Goal: Information Seeking & Learning: Understand process/instructions

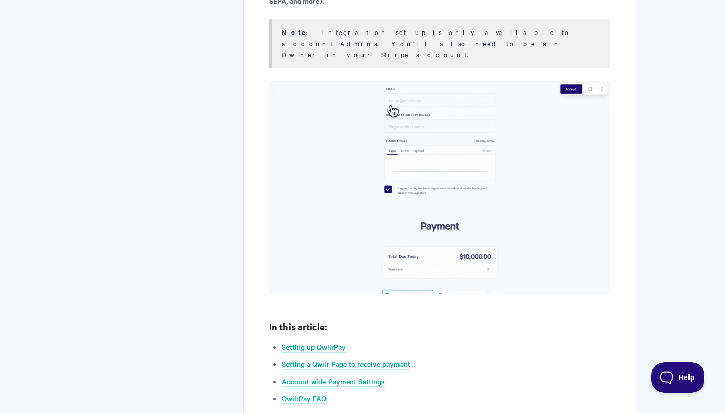
scroll to position [499, 0]
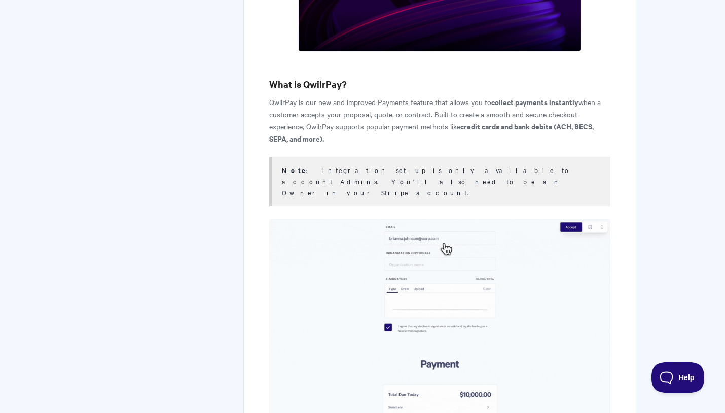
drag, startPoint x: 328, startPoint y: 102, endPoint x: 428, endPoint y: 106, distance: 100.4
click at [428, 106] on p "QwilrPay is our new and improved Payments feature that allows you to collect pa…" at bounding box center [439, 120] width 341 height 49
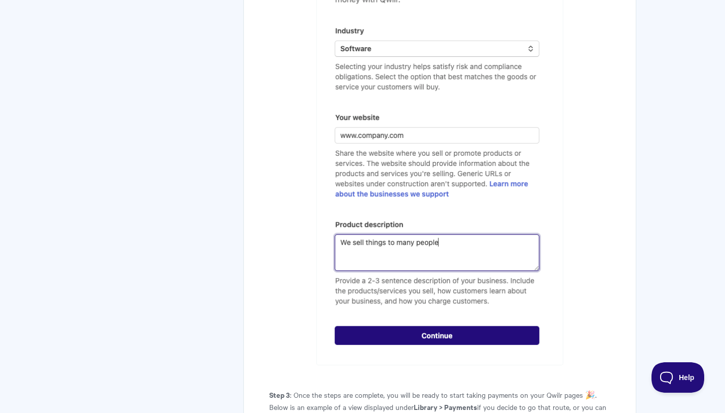
scroll to position [1768, 0]
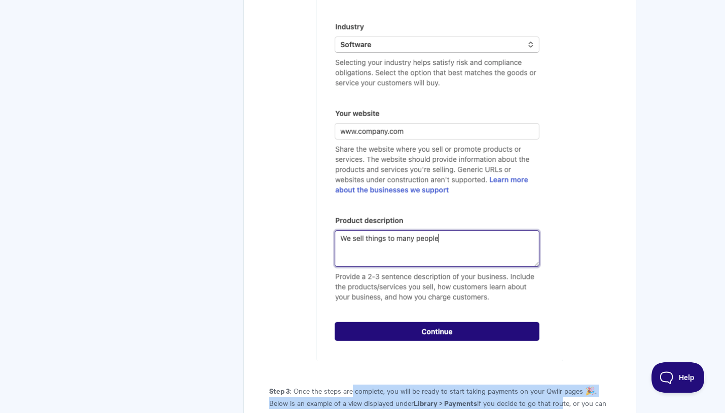
drag, startPoint x: 350, startPoint y: 122, endPoint x: 561, endPoint y: 127, distance: 210.9
click at [562, 331] on p "Step 3 : Once the steps are complete, you will be ready to start taking payment…" at bounding box center [439, 402] width 341 height 36
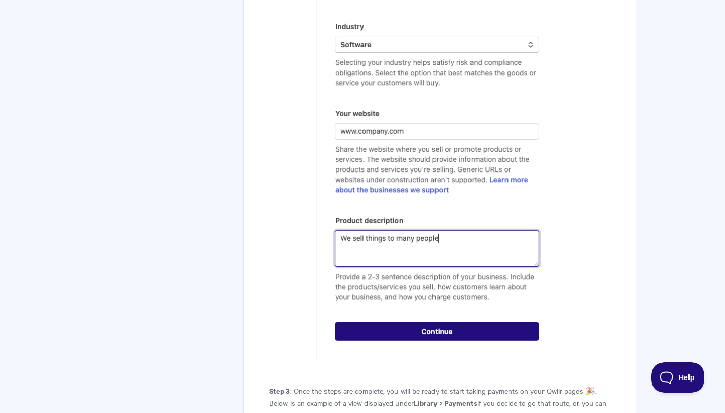
click at [349, 331] on p "Step 3 : Once the steps are complete, you will be ready to start taking payment…" at bounding box center [439, 402] width 341 height 36
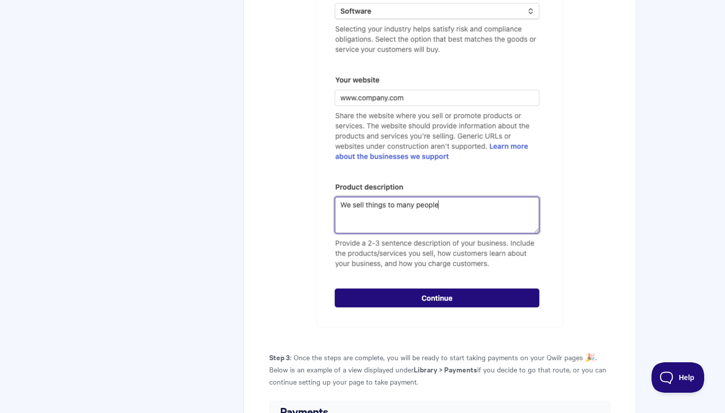
scroll to position [1901, 0]
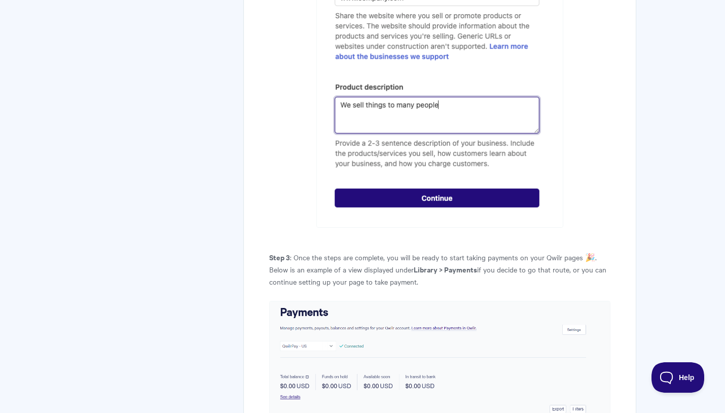
drag, startPoint x: 382, startPoint y: 275, endPoint x: 579, endPoint y: 276, distance: 197.7
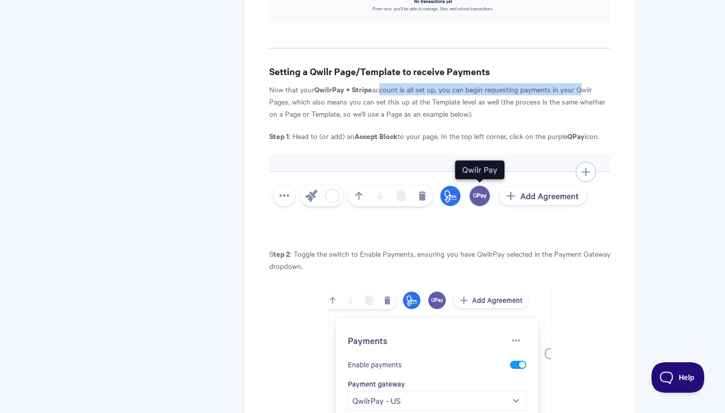
scroll to position [2417, 0]
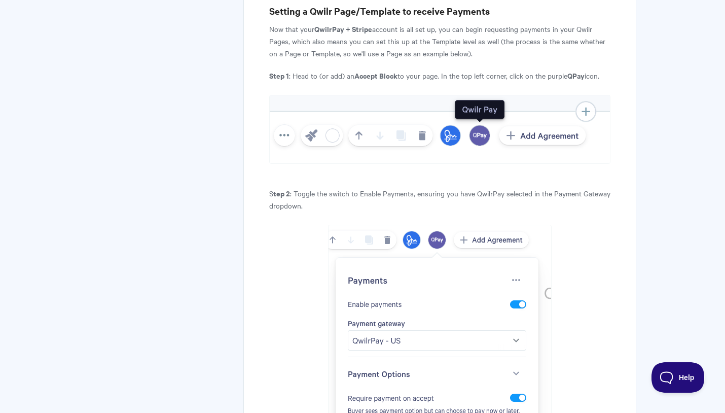
drag, startPoint x: 441, startPoint y: 261, endPoint x: 572, endPoint y: 266, distance: 130.9
drag, startPoint x: 388, startPoint y: 258, endPoint x: 463, endPoint y: 258, distance: 74.5
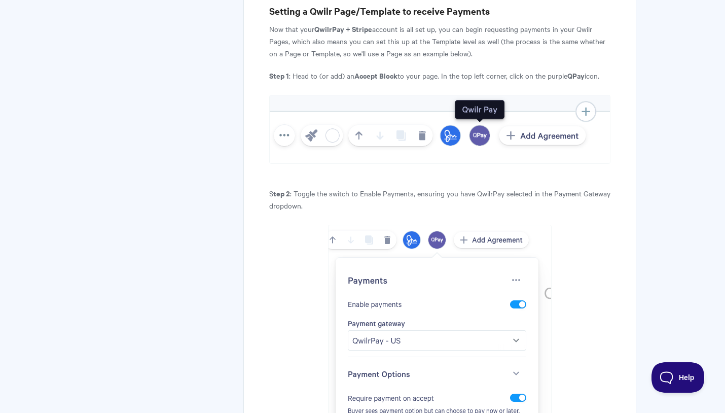
drag, startPoint x: 422, startPoint y: 258, endPoint x: 517, endPoint y: 259, distance: 95.8
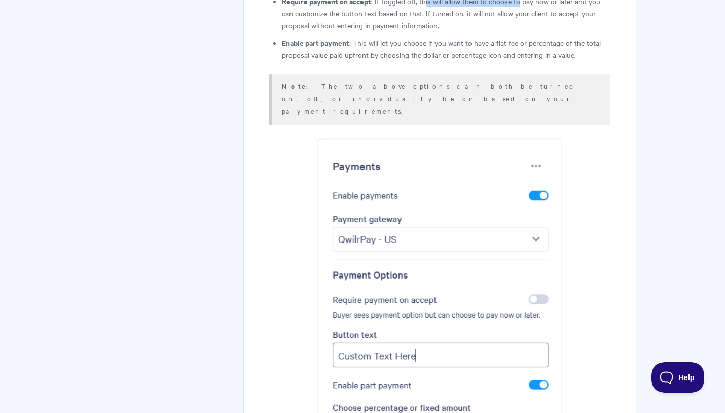
scroll to position [3011, 0]
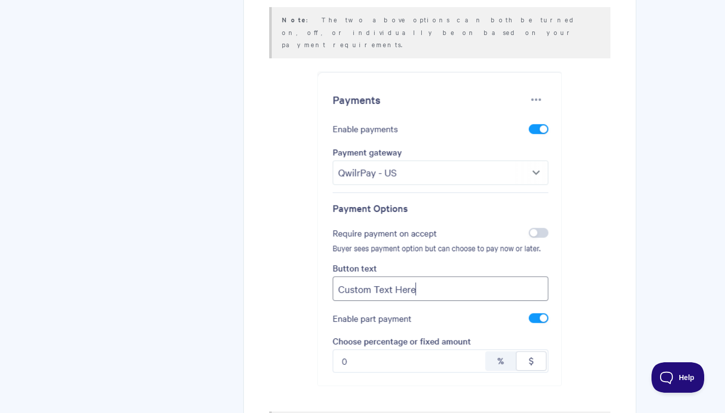
drag, startPoint x: 288, startPoint y: 227, endPoint x: 567, endPoint y: 233, distance: 278.8
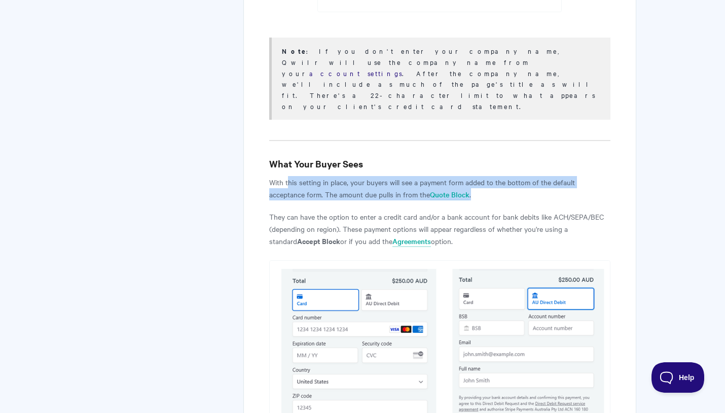
scroll to position [3385, 0]
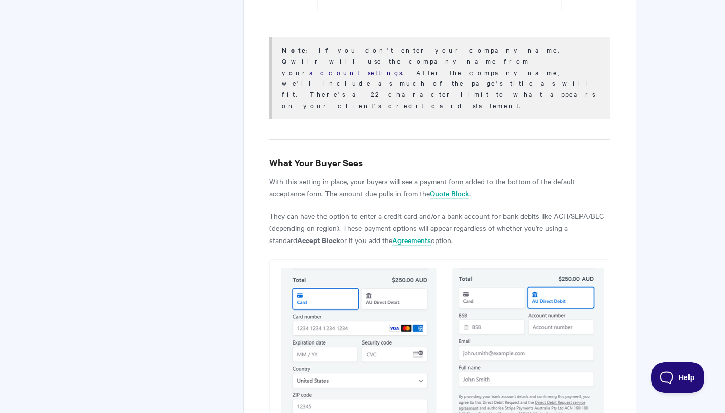
drag, startPoint x: 328, startPoint y: 226, endPoint x: 600, endPoint y: 230, distance: 271.2
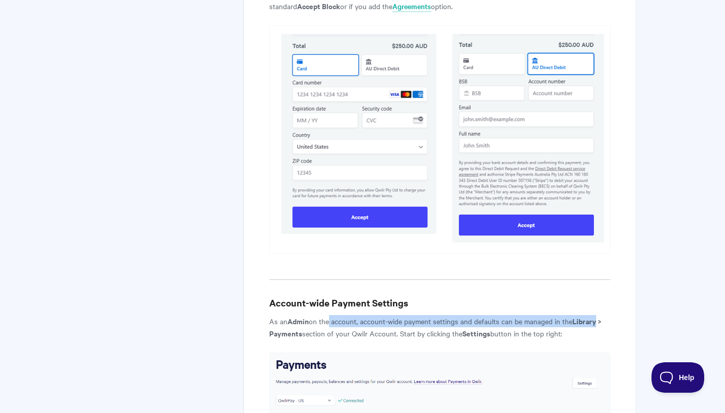
scroll to position [3728, 0]
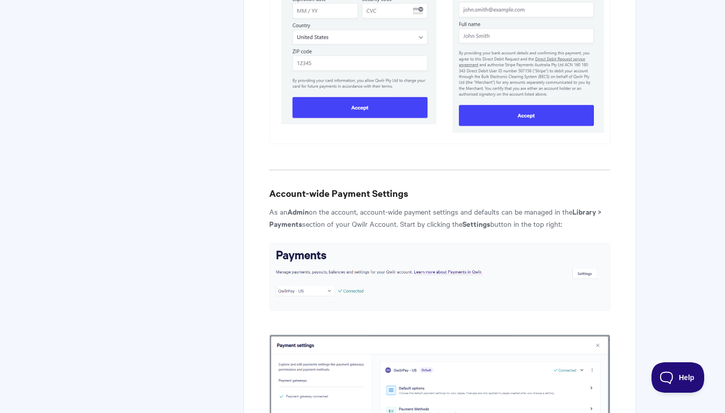
drag, startPoint x: 320, startPoint y: 279, endPoint x: 499, endPoint y: 279, distance: 178.4
drag, startPoint x: 319, startPoint y: 297, endPoint x: 464, endPoint y: 295, distance: 144.5
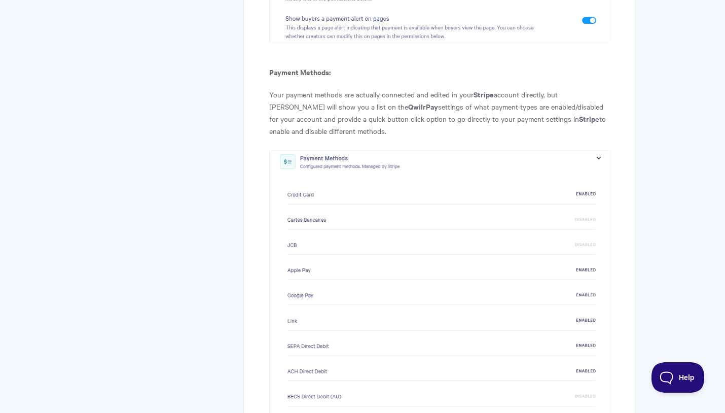
scroll to position [4502, 0]
drag, startPoint x: 324, startPoint y: 188, endPoint x: 442, endPoint y: 202, distance: 119.4
drag, startPoint x: 305, startPoint y: 225, endPoint x: 479, endPoint y: 220, distance: 173.9
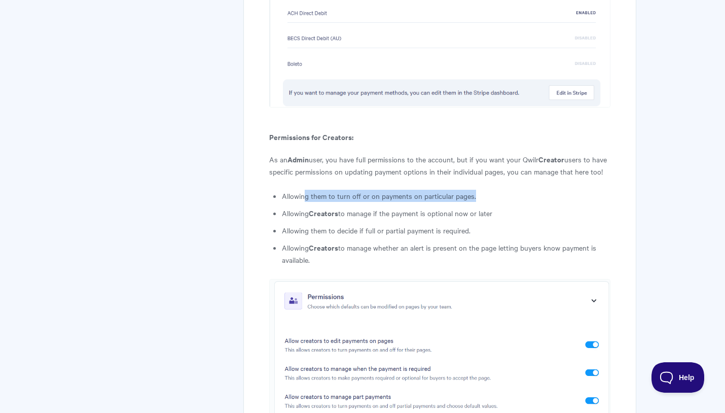
scroll to position [5020, 0]
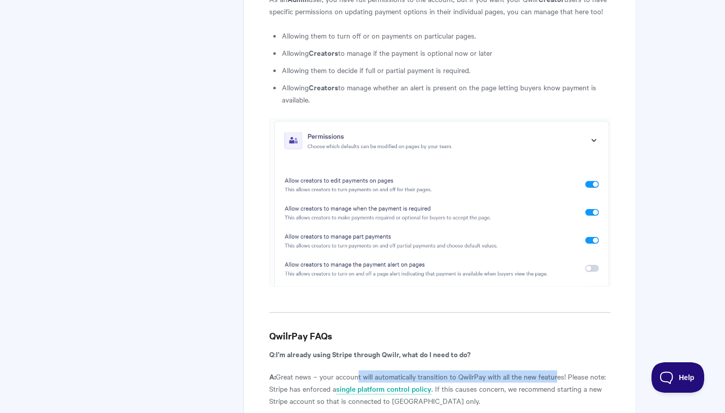
drag, startPoint x: 353, startPoint y: 47, endPoint x: 556, endPoint y: 46, distance: 203.2
click at [556, 331] on p "A: Great news – your account will automatically transition to QwilrPay with all…" at bounding box center [439, 388] width 341 height 36
drag, startPoint x: 284, startPoint y: 126, endPoint x: 406, endPoint y: 136, distance: 122.6
drag, startPoint x: 413, startPoint y: 153, endPoint x: 566, endPoint y: 157, distance: 152.6
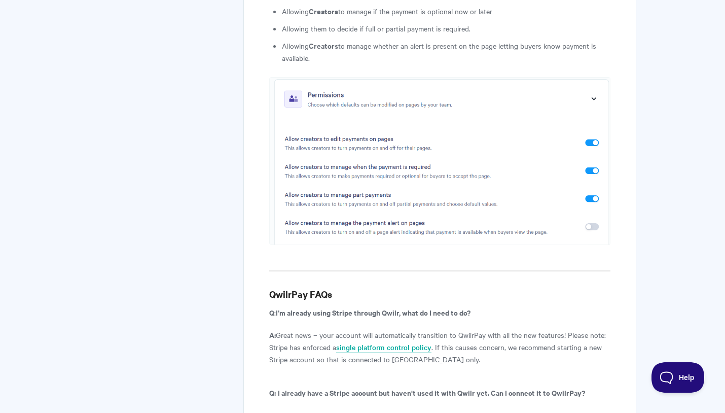
scroll to position [5084, 0]
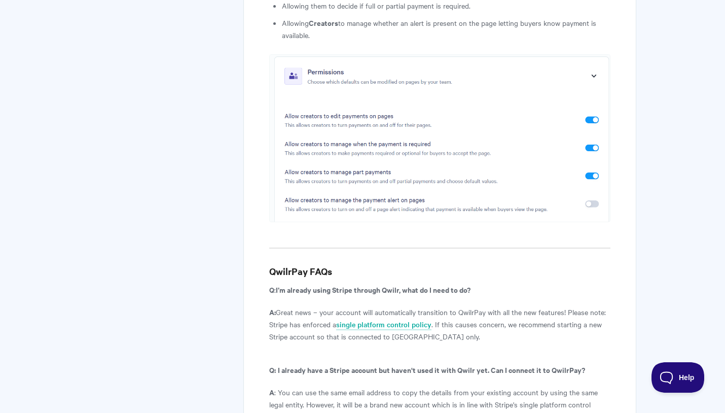
drag, startPoint x: 401, startPoint y: 245, endPoint x: 506, endPoint y: 248, distance: 105.5
drag, startPoint x: 376, startPoint y: 263, endPoint x: 499, endPoint y: 262, distance: 123.2
drag, startPoint x: 318, startPoint y: 277, endPoint x: 413, endPoint y: 275, distance: 95.3
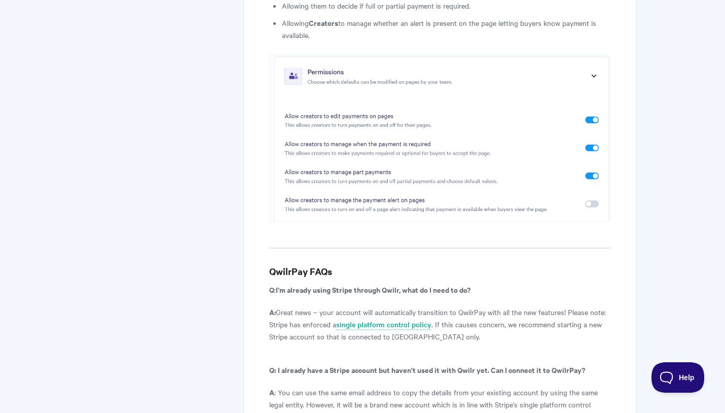
drag, startPoint x: 338, startPoint y: 293, endPoint x: 521, endPoint y: 298, distance: 183.0
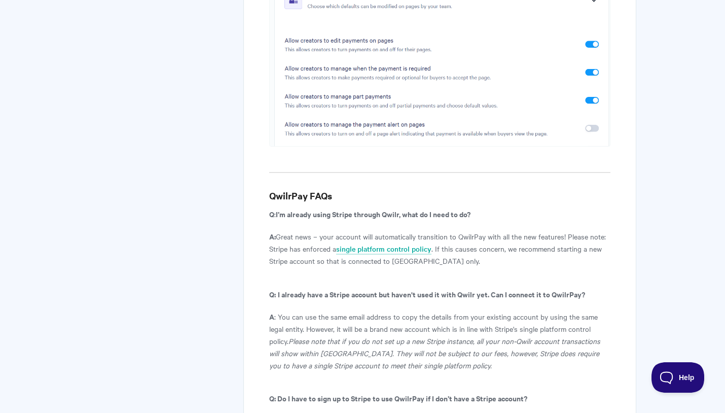
scroll to position [5215, 0]
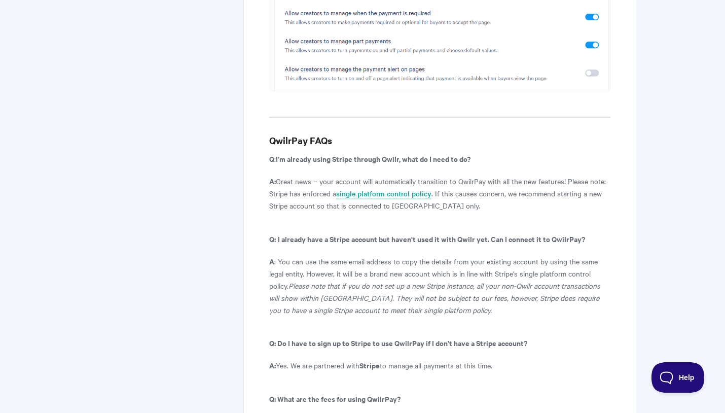
drag, startPoint x: 307, startPoint y: 236, endPoint x: 432, endPoint y: 238, distance: 125.2
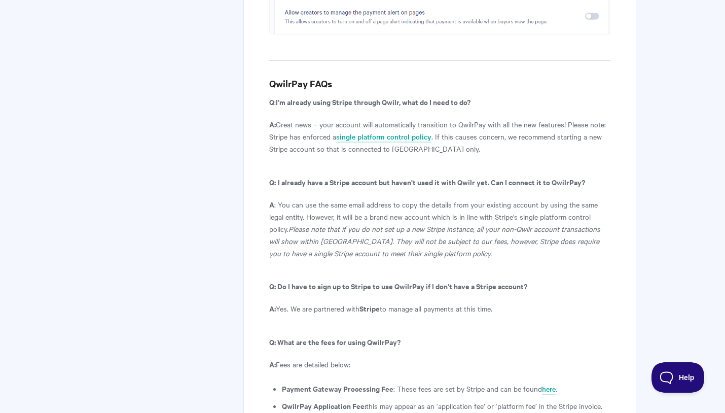
scroll to position [5344, 0]
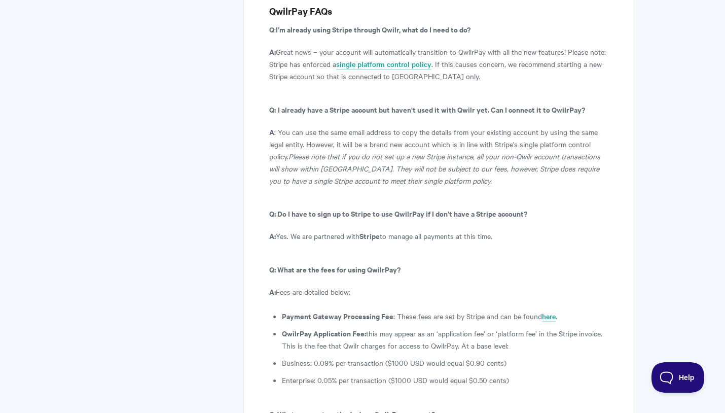
drag, startPoint x: 334, startPoint y: 233, endPoint x: 487, endPoint y: 234, distance: 153.6
drag, startPoint x: 318, startPoint y: 252, endPoint x: 439, endPoint y: 257, distance: 121.7
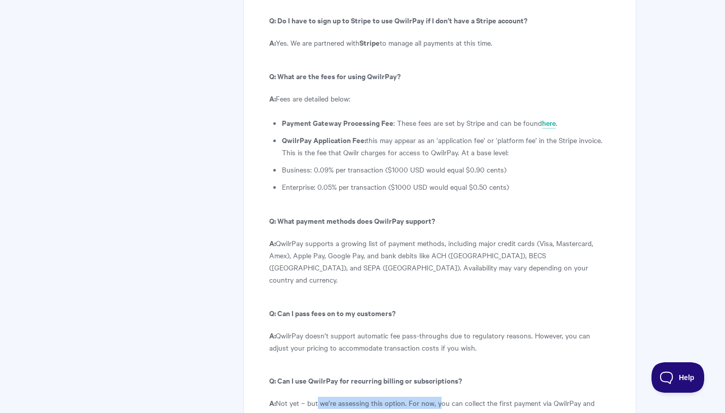
scroll to position [5539, 0]
drag, startPoint x: 347, startPoint y: 188, endPoint x: 532, endPoint y: 191, distance: 185.0
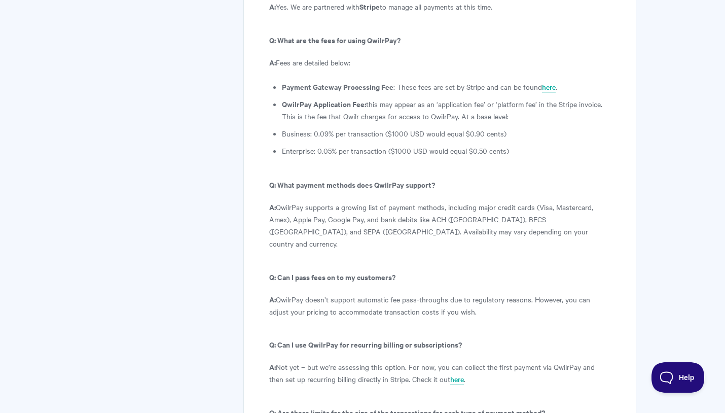
scroll to position [5614, 0]
